Goal: Task Accomplishment & Management: Complete application form

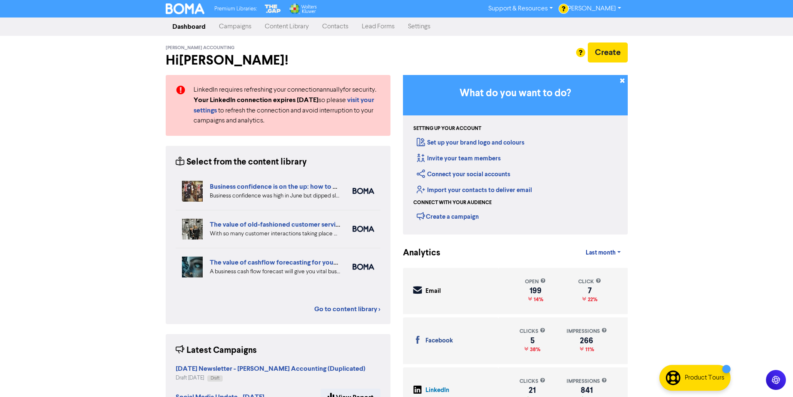
click at [242, 26] on link "Campaigns" at bounding box center [235, 26] width 46 height 17
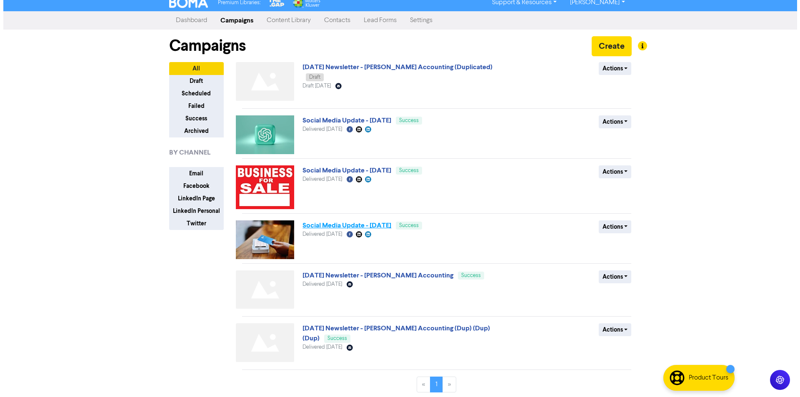
scroll to position [8, 0]
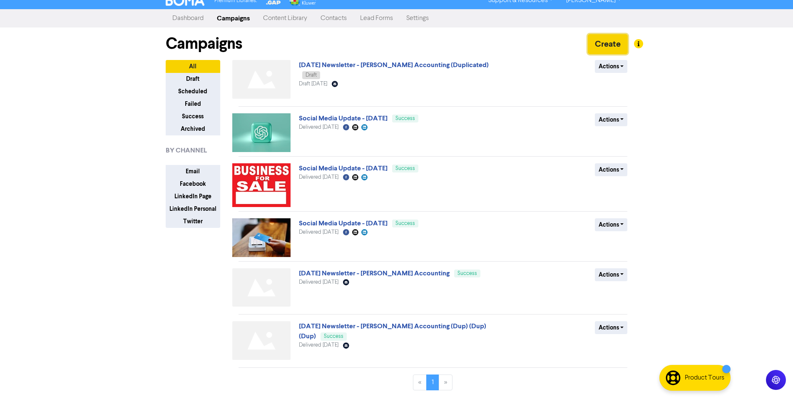
click at [601, 37] on button "Create" at bounding box center [608, 44] width 40 height 20
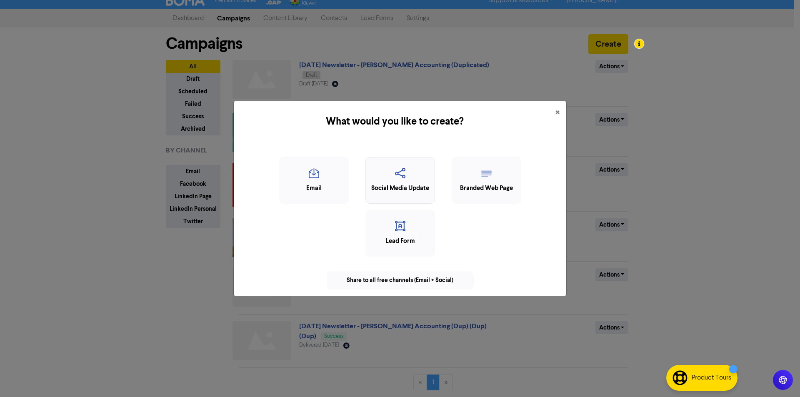
click at [380, 189] on div "Social Media Update" at bounding box center [400, 189] width 60 height 10
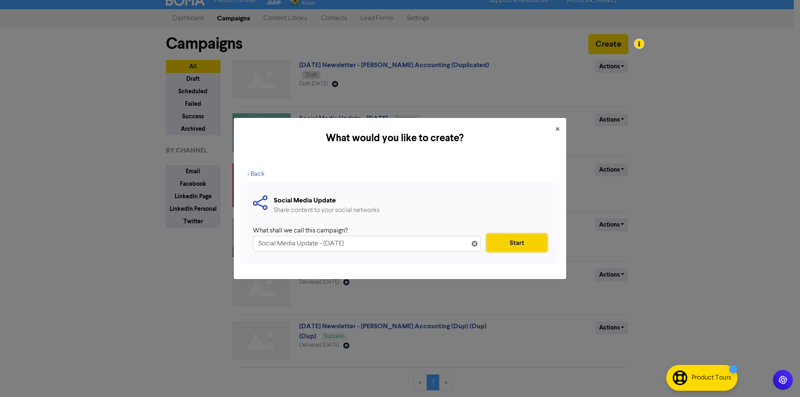
click at [528, 247] on button "Start" at bounding box center [516, 242] width 60 height 17
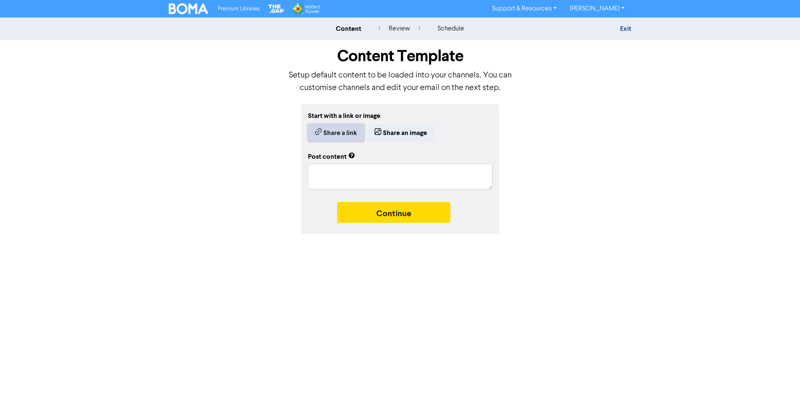
click at [350, 135] on button "Share a link" at bounding box center [336, 132] width 56 height 17
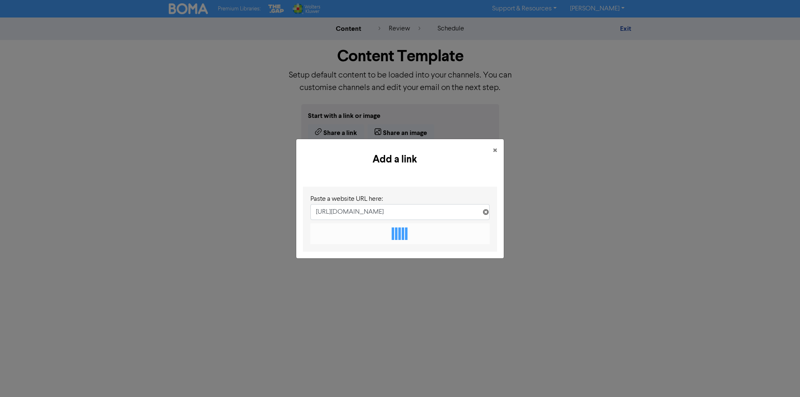
scroll to position [0, 169]
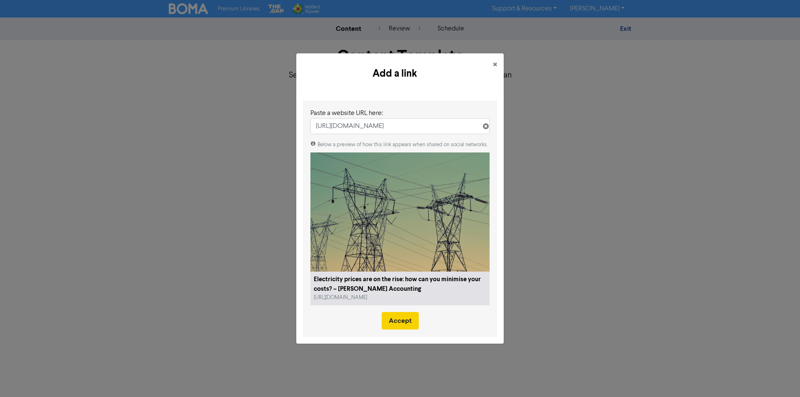
type input "[URL][DOMAIN_NAME]"
click at [396, 323] on button "Accept" at bounding box center [400, 320] width 37 height 17
type textarea "x"
type textarea "Small businesses on the [GEOGRAPHIC_DATA] may find their electricity bills risi…"
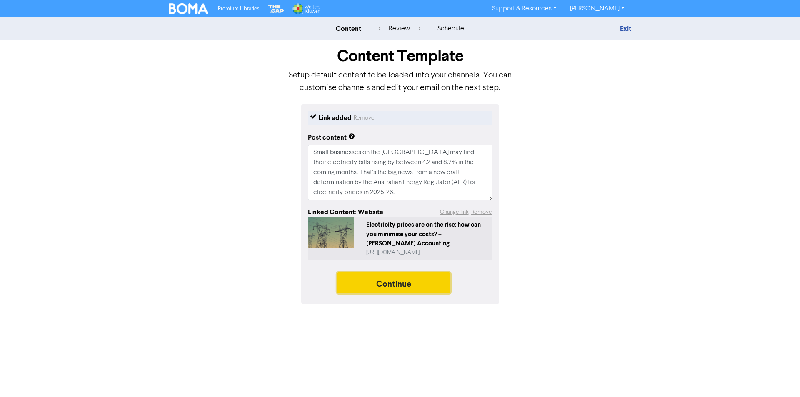
click at [379, 286] on button "Continue" at bounding box center [393, 282] width 113 height 21
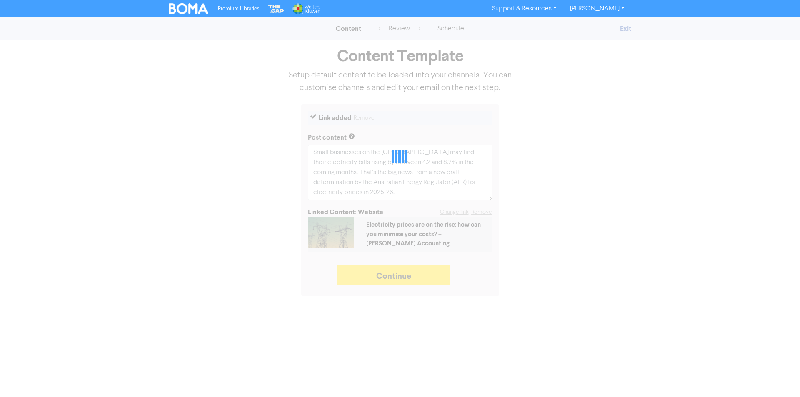
type textarea "x"
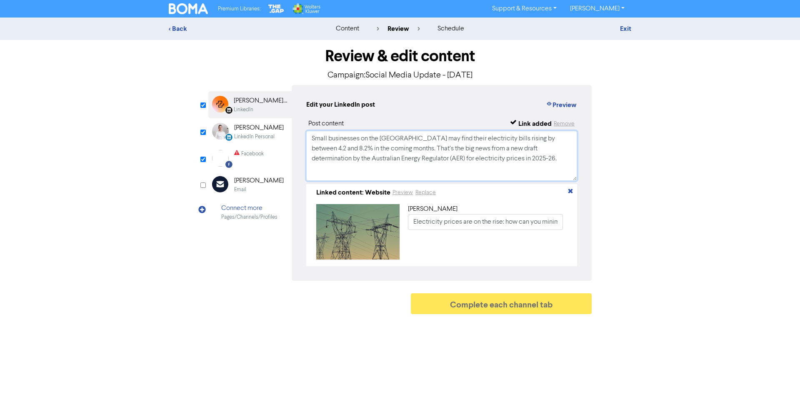
drag, startPoint x: 546, startPoint y: 169, endPoint x: 206, endPoint y: 106, distance: 345.2
click at [206, 106] on div "Review & edit content Campaign: Social Media Update - [DATE] LinkedIn Page Crea…" at bounding box center [400, 179] width 396 height 278
paste textarea "beware: electricity bills could rise by up to 8.2% next year. The good news? Th…"
drag, startPoint x: 320, startPoint y: 157, endPoint x: 270, endPoint y: 152, distance: 50.2
click at [270, 153] on div "LinkedIn Page Created with Sketch. [PERSON_NAME] Accounting LinkedIn LinkedIn P…" at bounding box center [399, 183] width 383 height 196
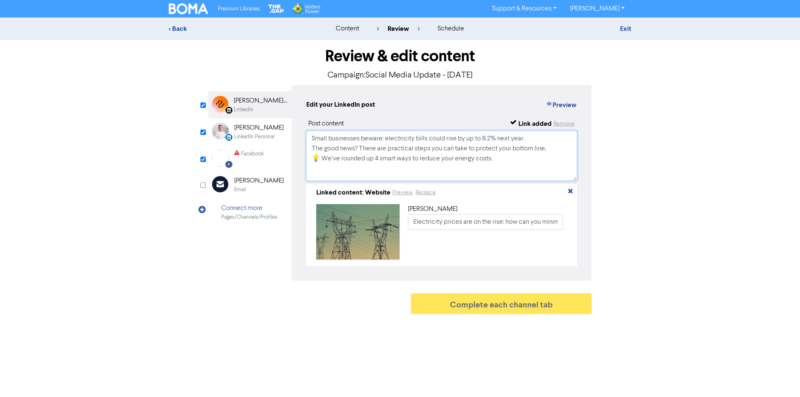
drag, startPoint x: 387, startPoint y: 156, endPoint x: 341, endPoint y: 164, distance: 46.9
click at [387, 156] on textarea "Small businesses beware: electricity bills could rise by up to 8.2% next year. …" at bounding box center [441, 156] width 271 height 50
drag, startPoint x: 319, startPoint y: 158, endPoint x: 288, endPoint y: 153, distance: 32.1
click at [288, 153] on div "LinkedIn Page Created with Sketch. [PERSON_NAME] Accounting LinkedIn LinkedIn P…" at bounding box center [399, 183] width 383 height 196
click at [322, 164] on textarea "Small businesses beware: electricity bills could rise by up to 8.2% next year. …" at bounding box center [441, 156] width 271 height 50
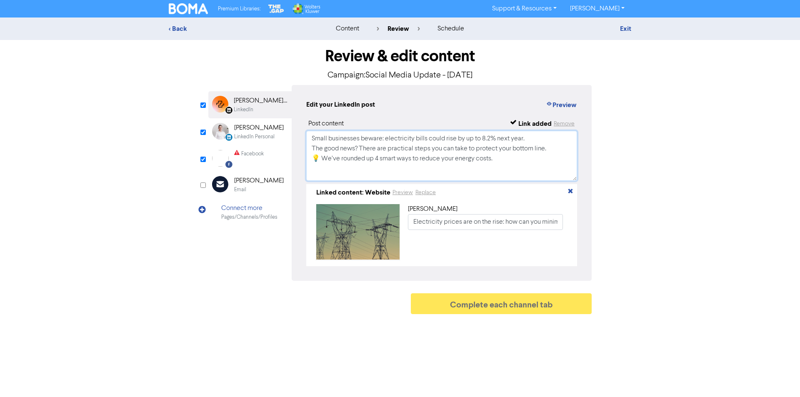
click at [333, 163] on textarea "Small businesses beware: electricity bills could rise by up to 8.2% next year. …" at bounding box center [441, 156] width 271 height 50
click at [319, 162] on textarea "Small businesses beware: electricity bills could rise by up to 8.2% next year. …" at bounding box center [441, 156] width 271 height 50
click at [322, 162] on textarea "Small businesses beware: electricity bills could rise by up to 8.2% next year. …" at bounding box center [441, 156] width 271 height 50
type textarea "Small businesses beware: electricity bills could rise by up to 8.2% next year. …"
click at [242, 135] on div "LinkedIn Personal" at bounding box center [254, 137] width 40 height 8
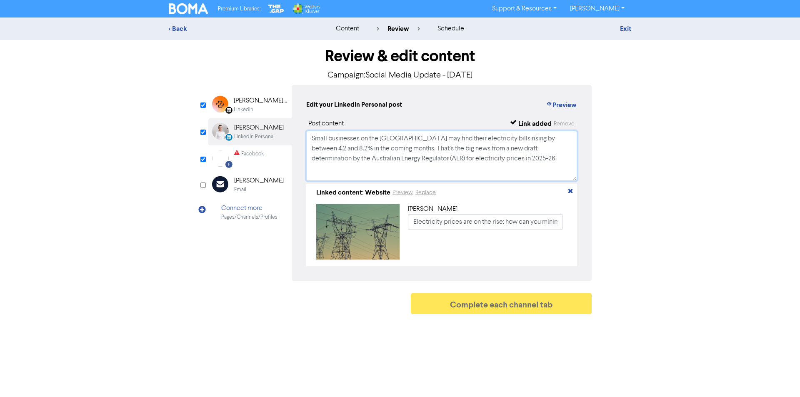
drag, startPoint x: 529, startPoint y: 165, endPoint x: 157, endPoint y: 93, distance: 378.9
click at [157, 95] on div "< Back content review schedule Exit Review & edit content Campaign: Social Medi…" at bounding box center [400, 167] width 800 height 301
paste textarea "Rising energy costs don’t have to mean shrinking profits. With small changes — …"
click at [394, 157] on textarea "Rising energy costs don’t have to mean shrinking profits. With small changes — …" at bounding box center [441, 156] width 271 height 50
click at [347, 162] on textarea "Rising energy costs don’t have to mean shrinking profits. With small changes — …" at bounding box center [441, 156] width 271 height 50
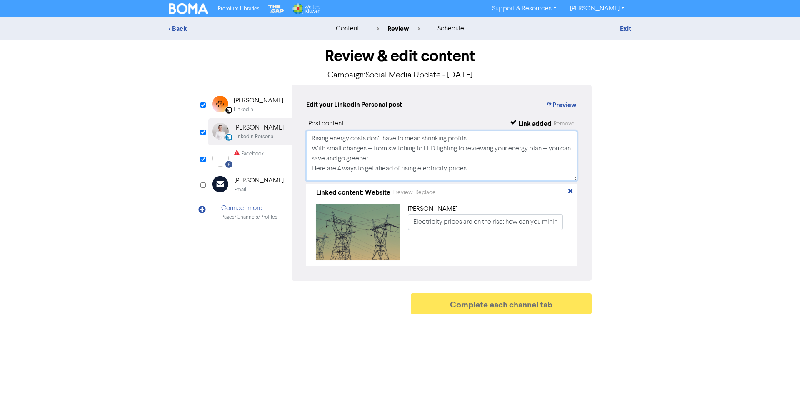
click at [372, 149] on textarea "Rising energy costs don’t have to mean shrinking profits. With small changes — …" at bounding box center [441, 156] width 271 height 50
click at [545, 151] on textarea "Rising energy costs don’t have to mean shrinking profits. With small changes, f…" at bounding box center [441, 156] width 271 height 50
click at [367, 147] on textarea "Rising energy costs don’t have to mean shrinking profits. With small changes, f…" at bounding box center [441, 156] width 271 height 50
click at [377, 162] on textarea "Rising energy costs don’t have to mean shrinking profits. With small changes fr…" at bounding box center [441, 156] width 271 height 50
type textarea "Rising energy costs don’t have to mean shrinking profits. With small changes fr…"
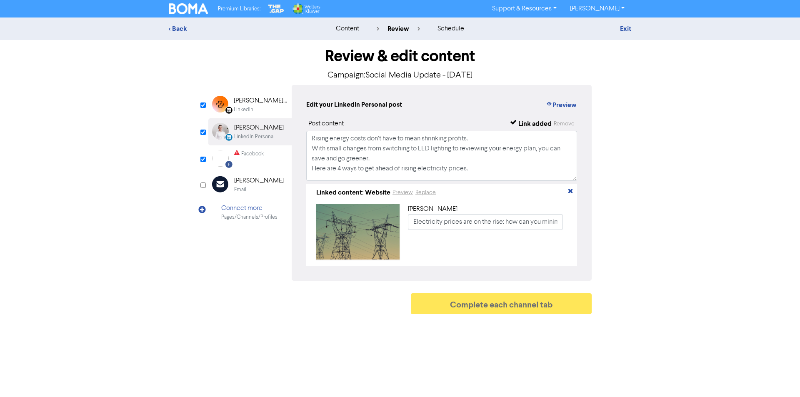
click at [228, 159] on img at bounding box center [220, 158] width 17 height 17
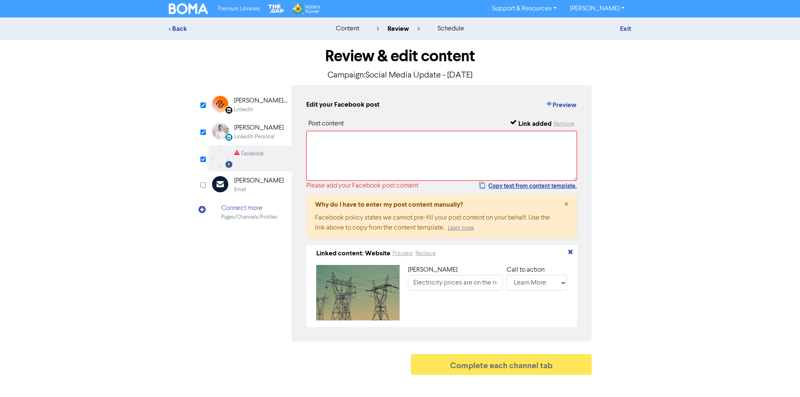
drag, startPoint x: 507, startPoint y: 187, endPoint x: 481, endPoint y: 173, distance: 29.3
click at [507, 187] on button "Copy text from content template." at bounding box center [528, 186] width 98 height 10
click at [453, 153] on textarea at bounding box center [441, 156] width 271 height 50
paste textarea "Small businesses on the [GEOGRAPHIC_DATA] may find their electricity bills risi…"
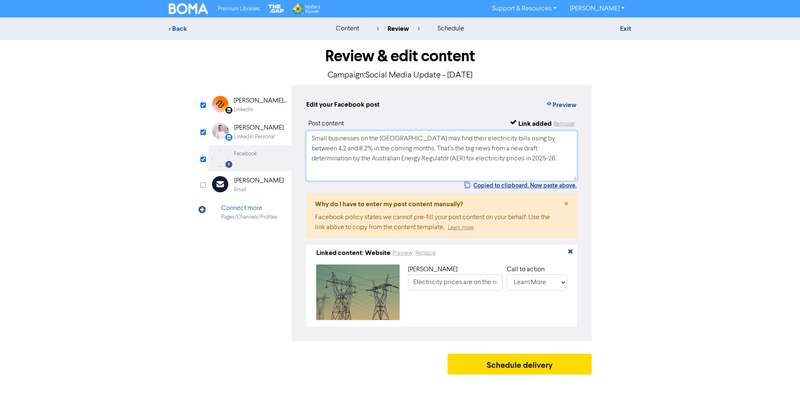
drag, startPoint x: 534, startPoint y: 159, endPoint x: 196, endPoint y: 99, distance: 344.0
click at [196, 99] on div "Review & edit content Campaign: Social Media Update - [DATE] LinkedIn Page Crea…" at bounding box center [399, 209] width 475 height 339
paste textarea "Power bills going up (again)? 😩 East Coast businesses could see a 4–8% rise in …"
click at [400, 140] on textarea "Power bills going up (again)? 😩 East Coast businesses could see a 4–8% rise in …" at bounding box center [441, 156] width 271 height 50
click at [404, 140] on textarea "Power bills going up (again)? 😩 East Coast businesses could see a 4–8% rise in …" at bounding box center [441, 156] width 271 height 50
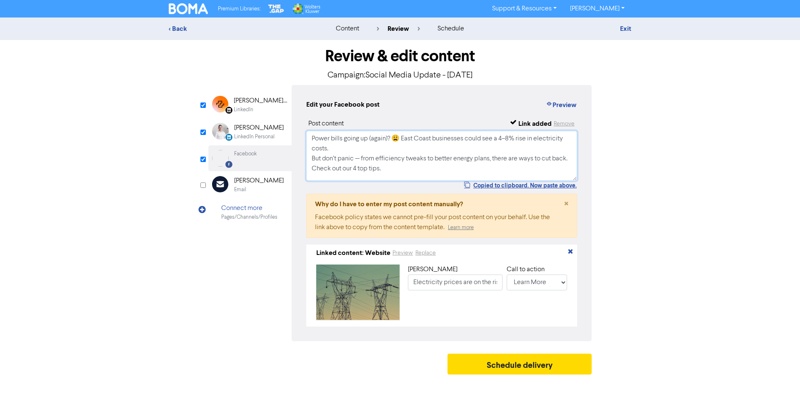
drag, startPoint x: 404, startPoint y: 140, endPoint x: 435, endPoint y: 143, distance: 31.4
click at [435, 143] on textarea "Power bills going up (again)? 😩 East Coast businesses could see a 4–8% rise in …" at bounding box center [441, 156] width 271 height 50
click at [362, 162] on textarea "Power bills going up (again)? 😩 Small businesses could see a 4–8% rise in elect…" at bounding box center [441, 156] width 271 height 50
type textarea "Power bills going up (again)? 😩 Small businesses could see a 4–8% rise in elect…"
click at [779, 218] on div "< Back content review schedule Exit Review & edit content Campaign: Social Medi…" at bounding box center [400, 197] width 800 height 361
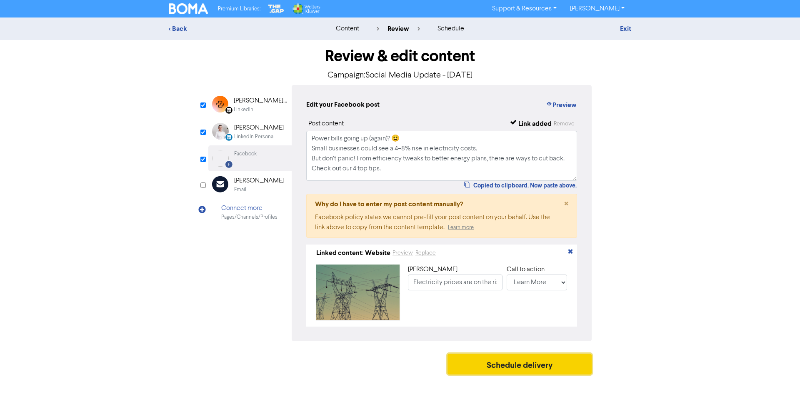
click at [529, 372] on button "Schedule delivery" at bounding box center [519, 364] width 144 height 21
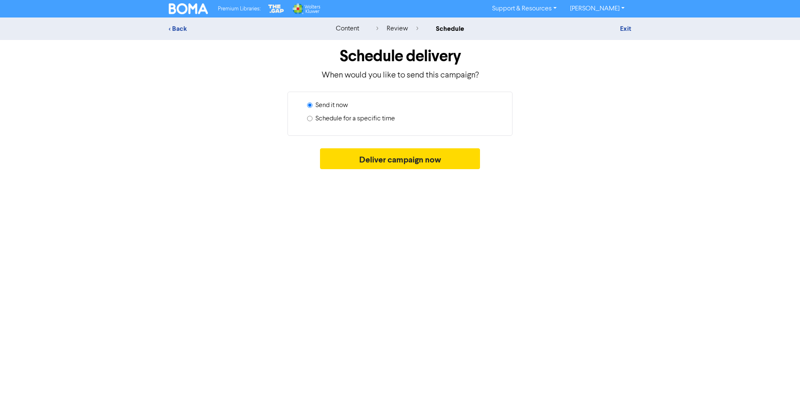
click at [373, 122] on label "Schedule for a specific time" at bounding box center [355, 119] width 80 height 10
click at [312, 121] on input "Schedule for a specific time" at bounding box center [309, 118] width 5 height 5
radio input "true"
radio input "false"
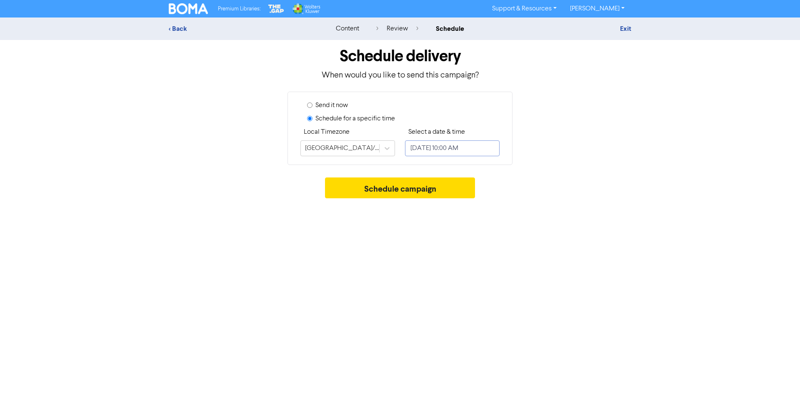
click at [460, 154] on input "[DATE] 10:00 AM" at bounding box center [452, 148] width 95 height 16
select select "8"
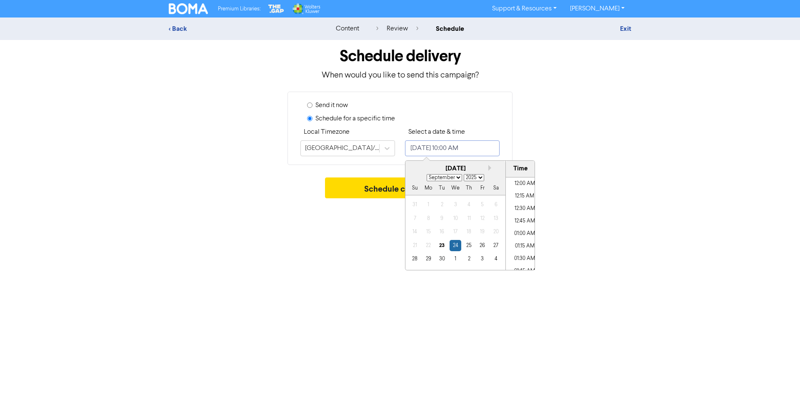
scroll to position [460, 0]
click at [442, 247] on div "23" at bounding box center [441, 245] width 11 height 11
click at [517, 235] on li "11:00 AM" at bounding box center [524, 232] width 37 height 12
type input "[DATE] 11:00 AM"
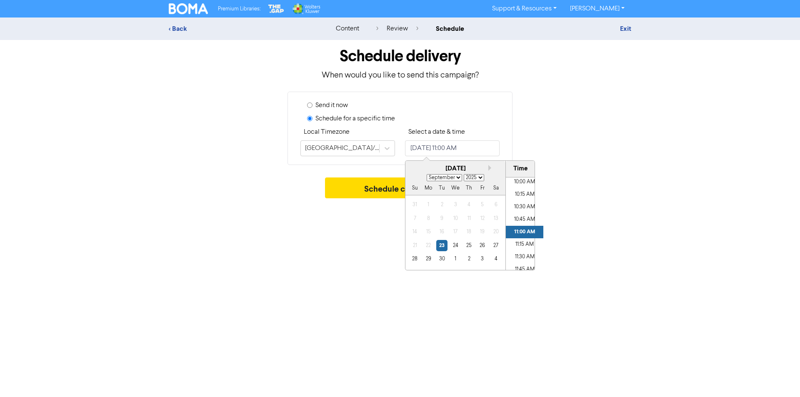
click at [579, 231] on div "Premium Libraries: Support & Resources Video Tutorials FAQ & Guides Marketing E…" at bounding box center [400, 198] width 800 height 397
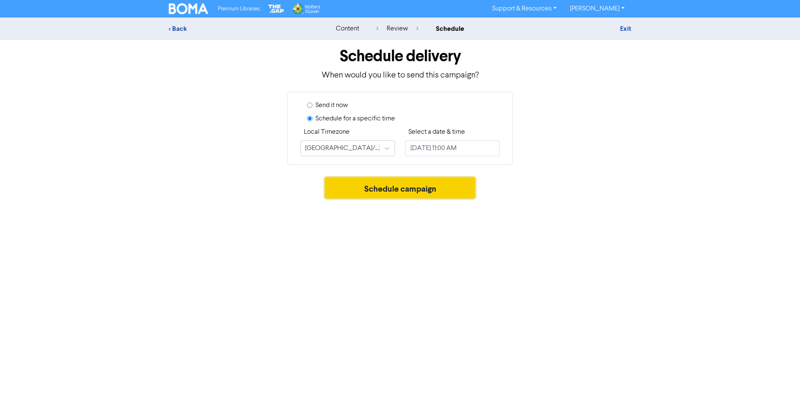
click at [422, 193] on button "Schedule campaign" at bounding box center [400, 187] width 150 height 21
